Goal: Complete application form

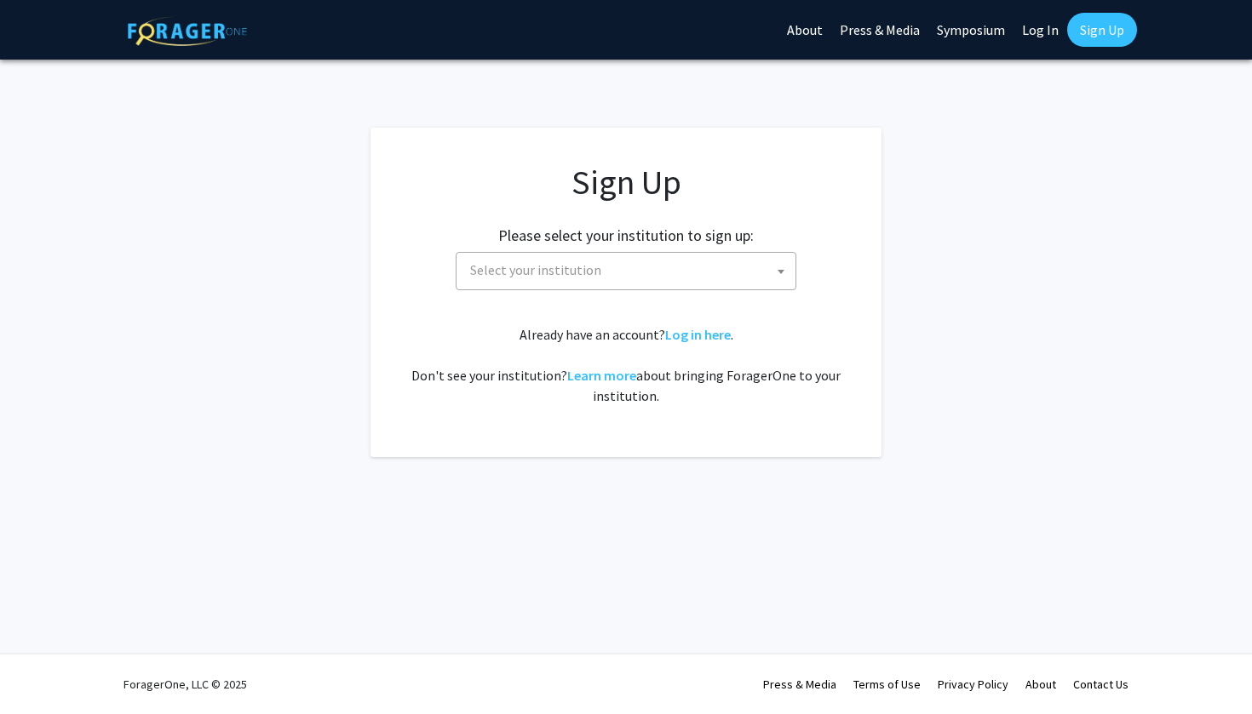
click at [676, 290] on div "Sign Up Please select your institution to sign up: Baylor University Brandeis U…" at bounding box center [625, 284] width 443 height 244
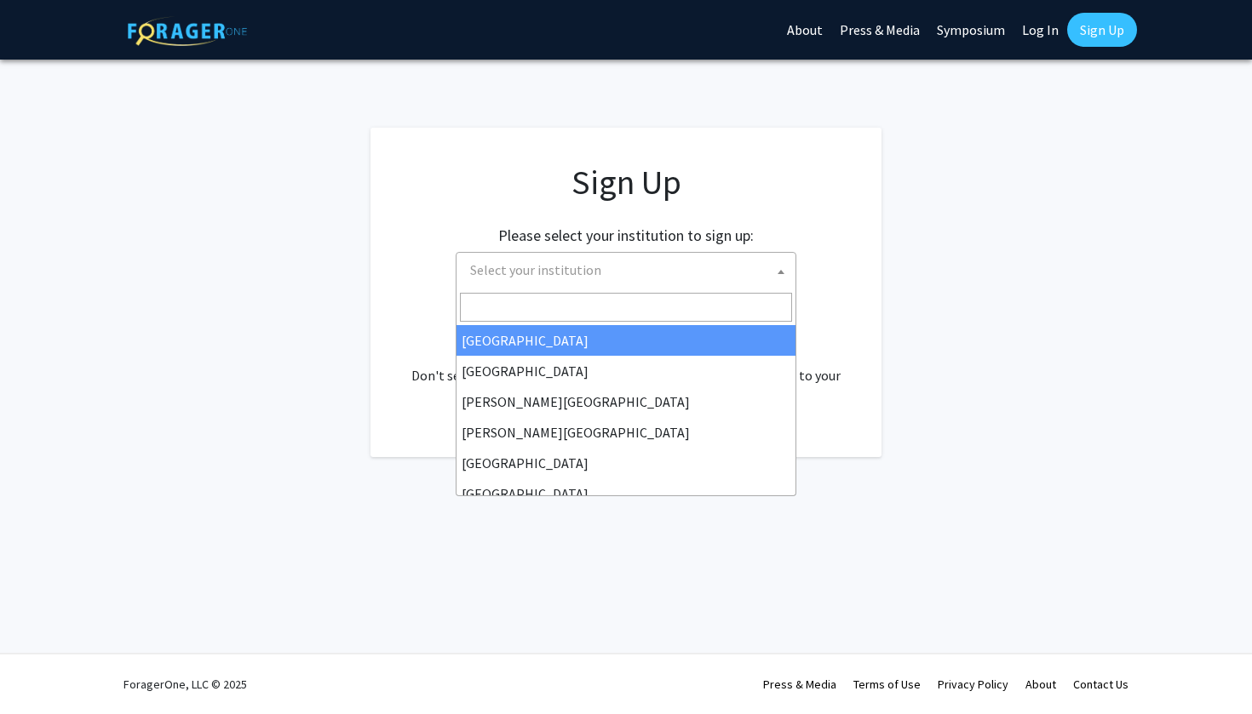
click at [673, 268] on span "Select your institution" at bounding box center [629, 270] width 332 height 35
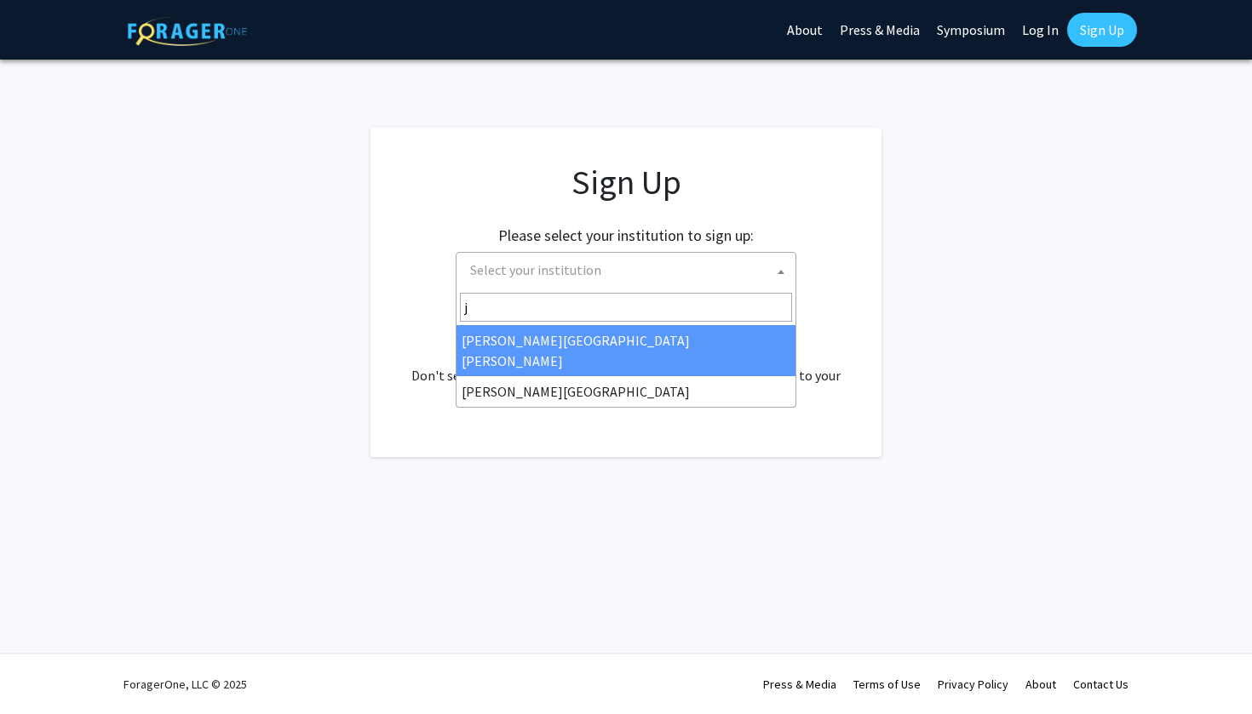
type input "j"
select select "1"
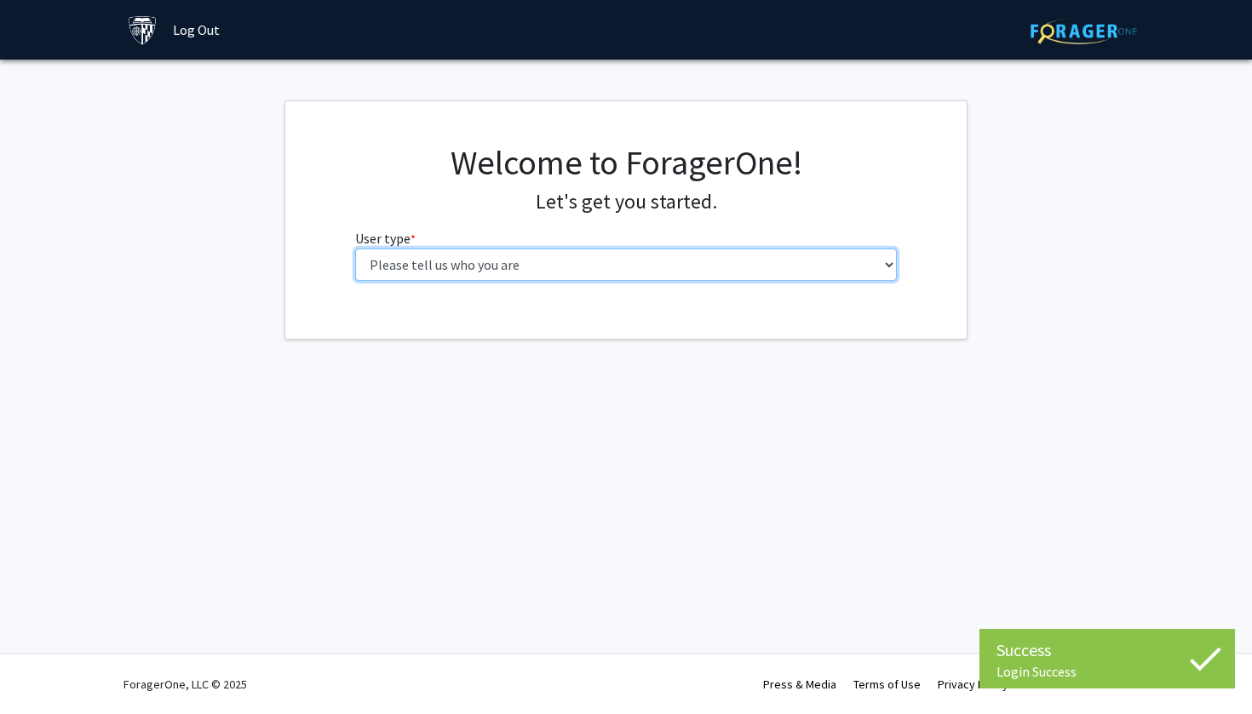
select select "2: masters"
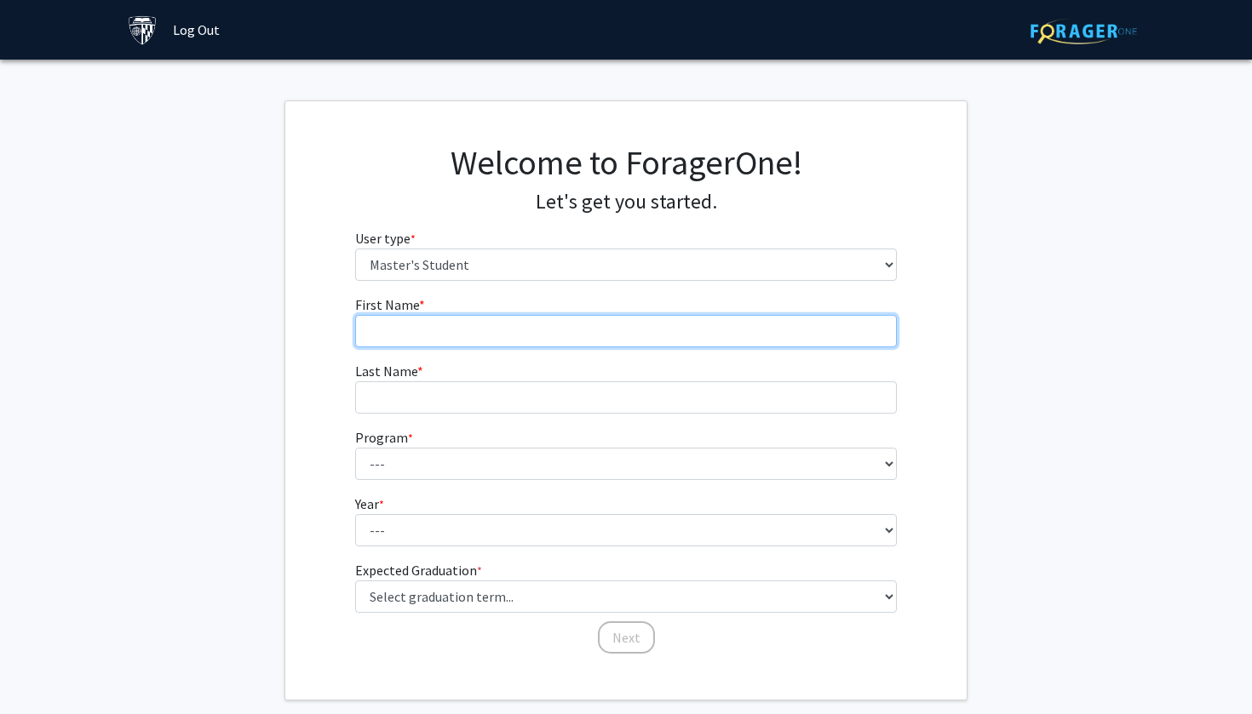
click at [587, 316] on input "First Name * required" at bounding box center [626, 331] width 542 height 32
type input "[PERSON_NAME]"
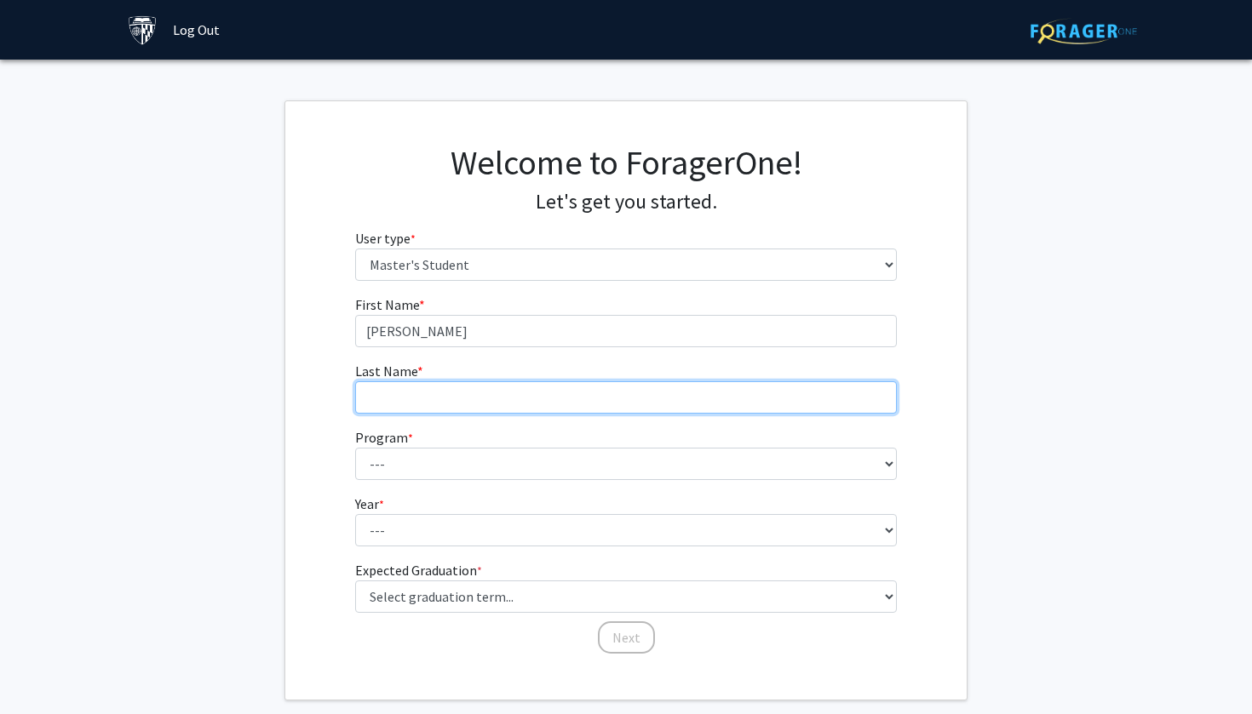
click at [607, 398] on input "Last Name * required" at bounding box center [626, 397] width 542 height 32
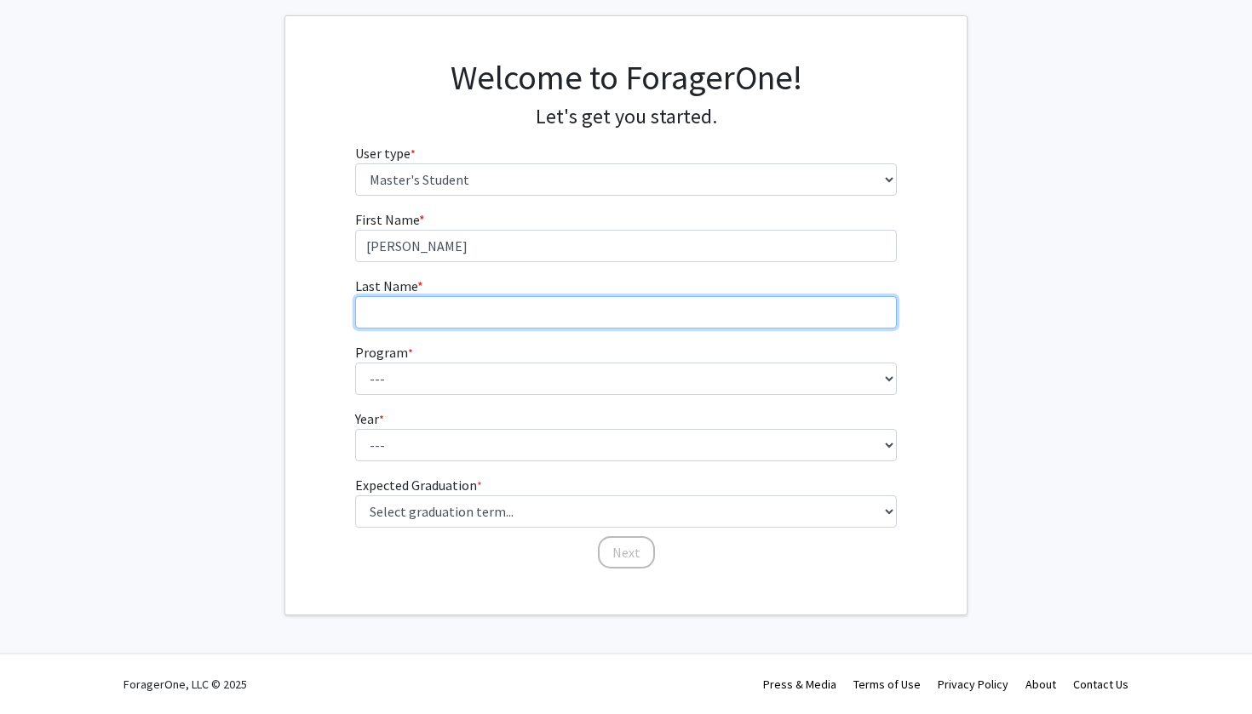
scroll to position [84, 0]
type input "K Mudahakana"
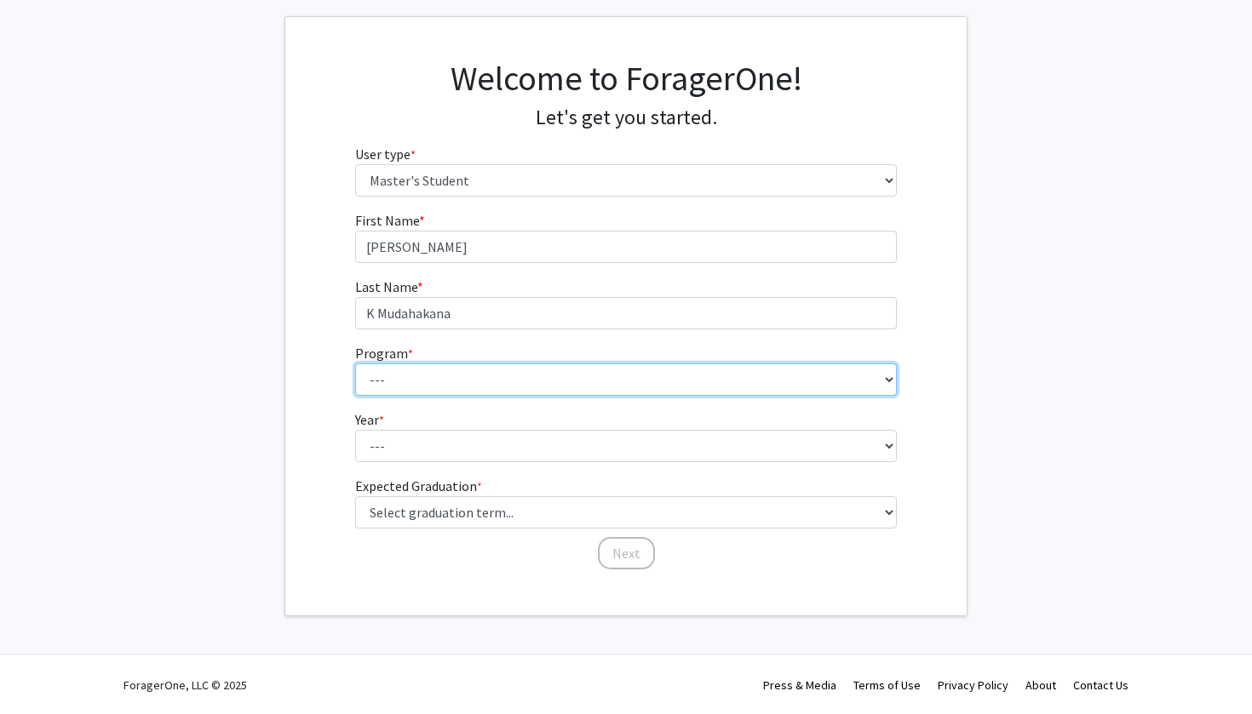
select select "35: 25"
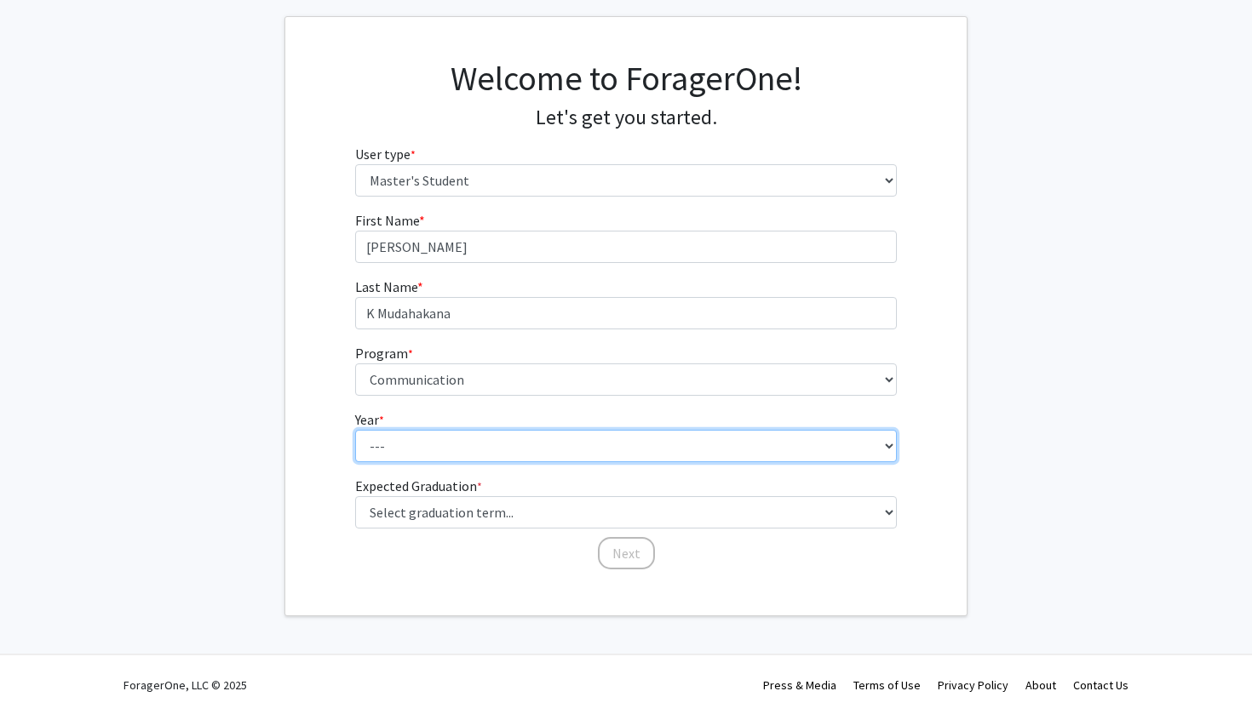
select select "1: first_year"
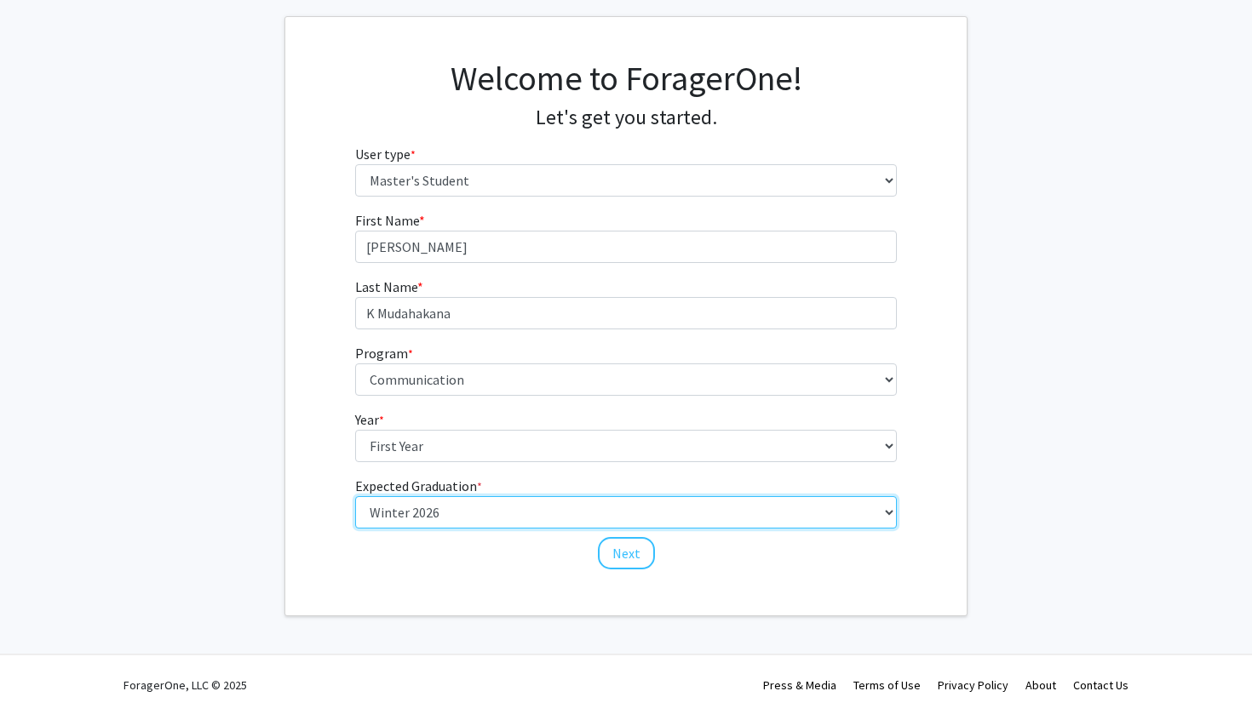
select select "7: fall_2026"
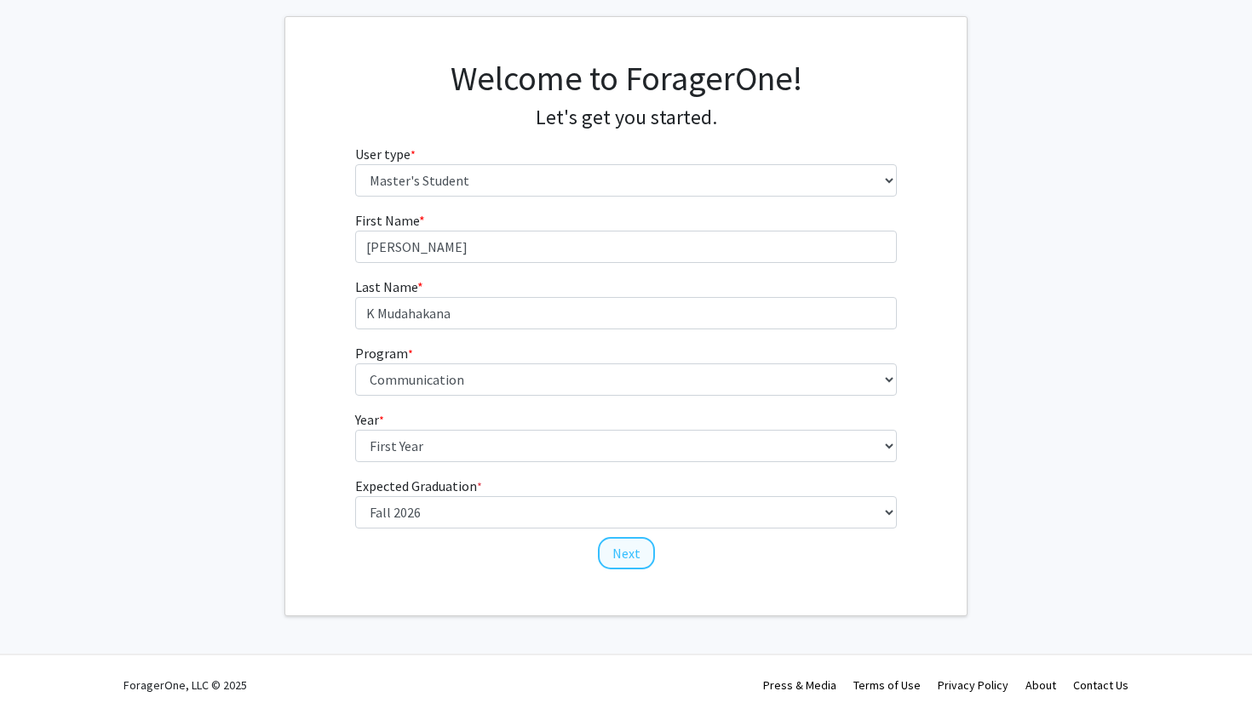
click at [619, 555] on button "Next" at bounding box center [626, 553] width 57 height 32
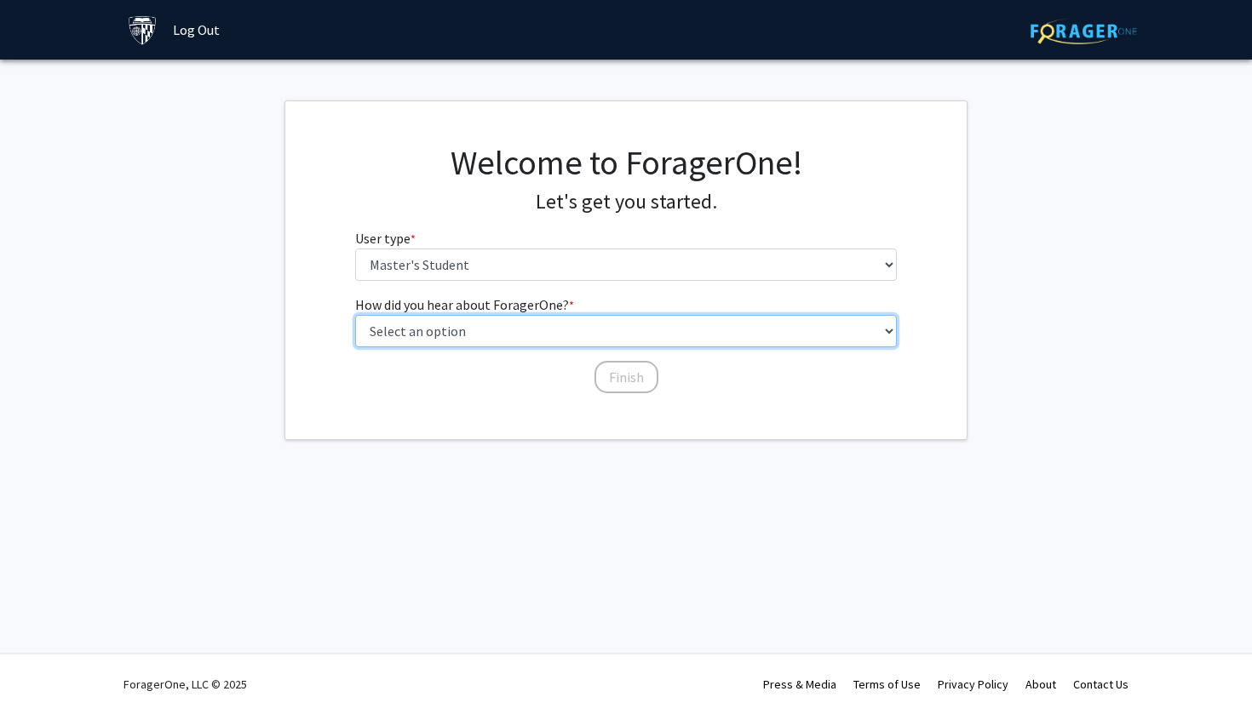
select select "4: university_email"
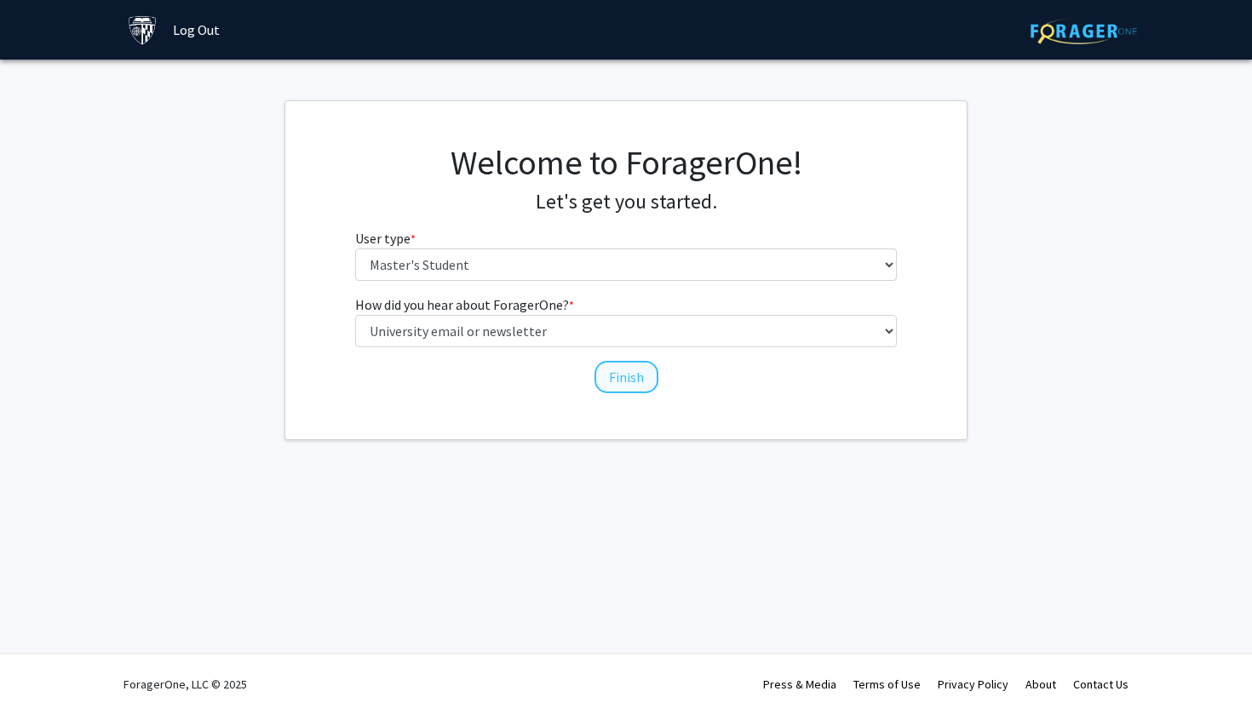
click at [605, 374] on button "Finish" at bounding box center [626, 377] width 64 height 32
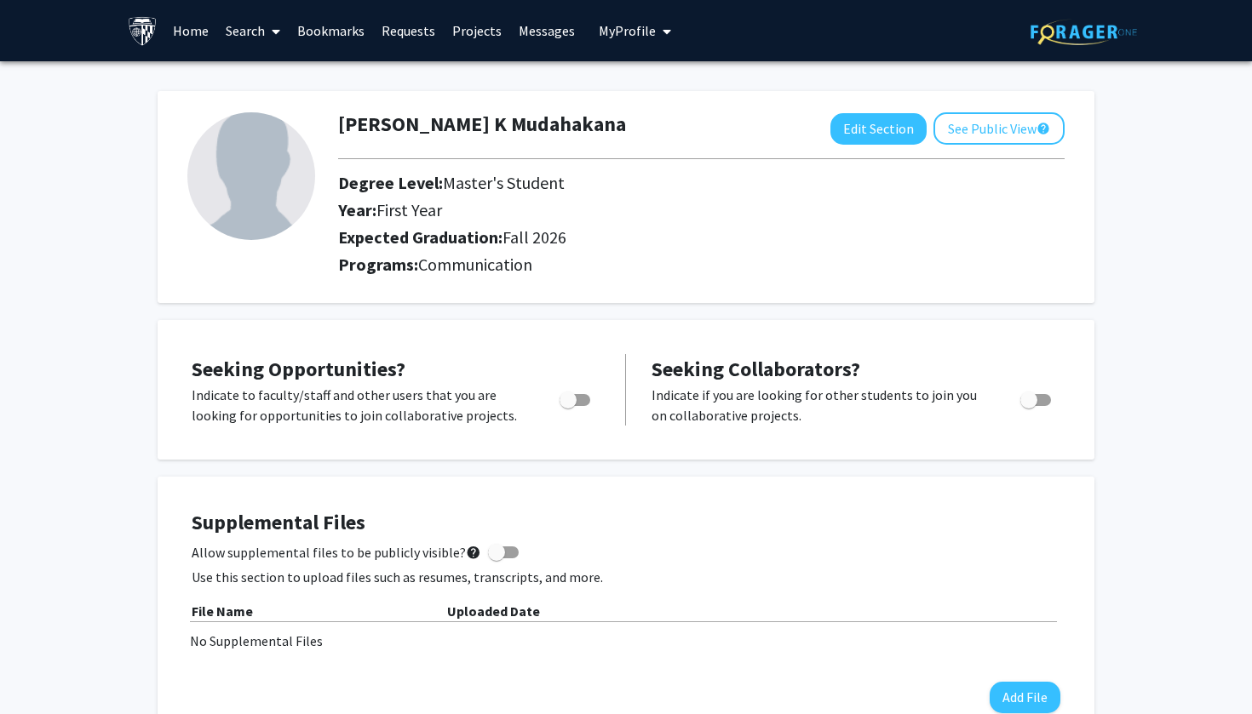
click at [616, 1] on button "My Profile" at bounding box center [635, 30] width 83 height 61
